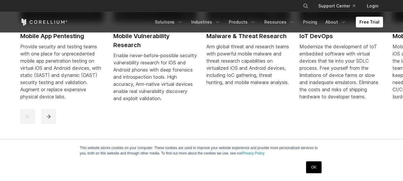
scroll to position [315, 0]
click at [363, 29] on div "Free Trial Solutions IoT" at bounding box center [201, 22] width 363 height 20
click at [367, 24] on link "Free Trial" at bounding box center [369, 22] width 27 height 11
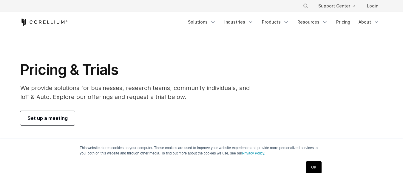
click at [45, 117] on span "Set up a meeting" at bounding box center [47, 117] width 40 height 7
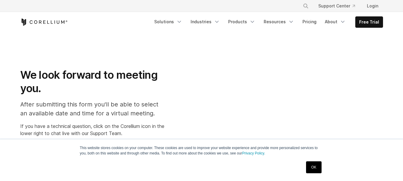
select select "**"
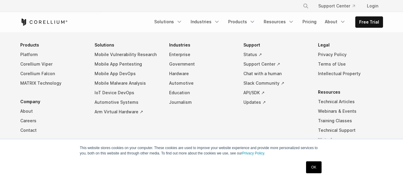
scroll to position [434, 0]
